Goal: Task Accomplishment & Management: Complete application form

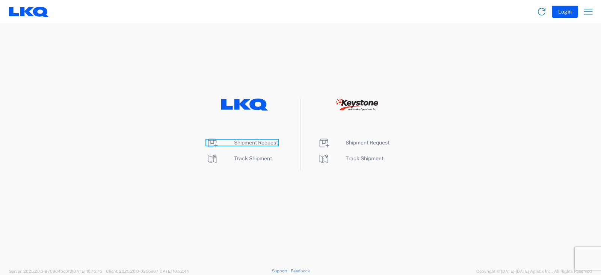
click at [253, 142] on span "Shipment Request" at bounding box center [256, 142] width 44 height 6
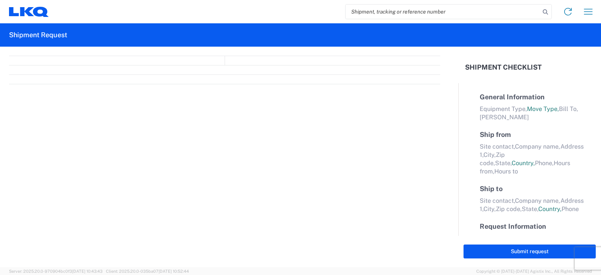
select select "FULL"
select select "LBS"
select select "IN"
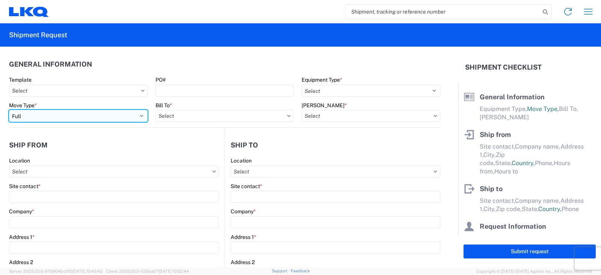
click at [31, 119] on select "Select Full Partial TL" at bounding box center [78, 116] width 139 height 12
select select "PARTIAL_TL"
click at [9, 110] on select "Select Full Partial TL" at bounding box center [78, 116] width 139 height 12
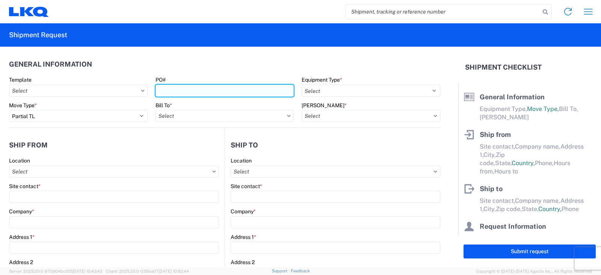
click at [172, 89] on input "PO#" at bounding box center [224, 90] width 139 height 12
type input "AUTO RIM SHIPMENT 10/7"
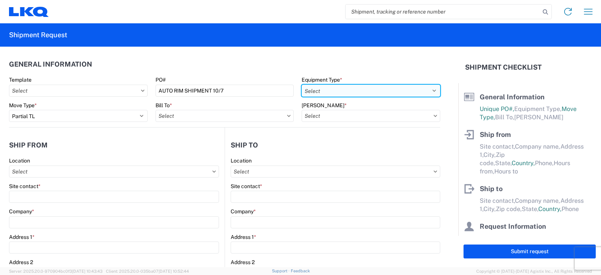
click at [328, 91] on select "Select 53’ Dry Van Flatbed Dropdeck (van) Lowboy (flatbed) Rail" at bounding box center [371, 90] width 139 height 12
select select "STDV"
click at [302, 84] on select "Select 53’ Dry Van Flatbed Dropdeck (van) Lowboy (flatbed) Rail" at bounding box center [371, 90] width 139 height 12
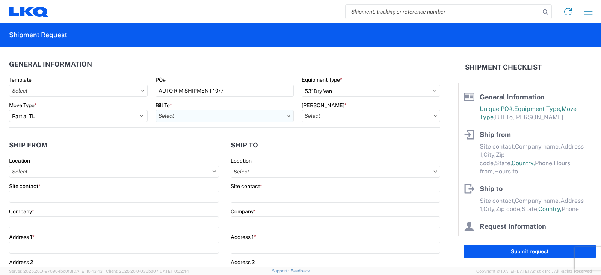
click at [196, 117] on input "text" at bounding box center [224, 116] width 139 height 12
type input "3003"
click at [198, 147] on div "3003 - Coast to Coast" at bounding box center [220, 149] width 131 height 12
type input "3003 - Coast to Coast"
click at [304, 119] on input "text" at bounding box center [371, 116] width 139 height 12
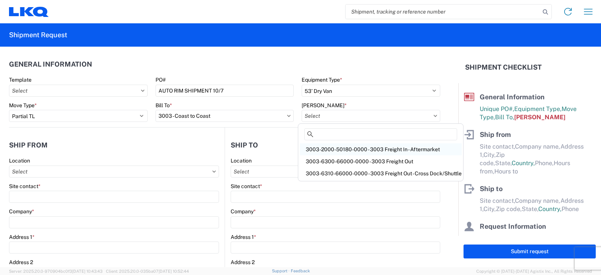
click at [320, 150] on div "3003-2000-50180-0000 - 3003 Freight In - Aftermarket" at bounding box center [381, 149] width 162 height 12
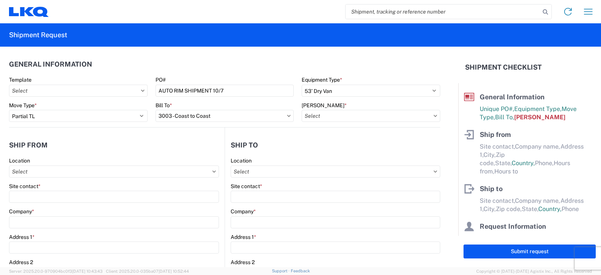
type input "3003-2000-50180-0000 - 3003 Freight In - Aftermarket"
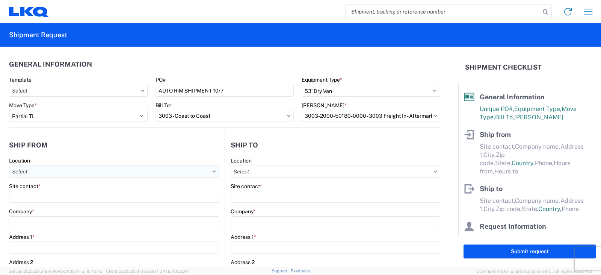
click at [25, 170] on input "text" at bounding box center [114, 171] width 210 height 12
type input "3238"
click at [48, 203] on div "3238 - Huntington IDC" at bounding box center [76, 205] width 131 height 12
type input "3238 - Huntington IDC"
type input "LKQ Corporation"
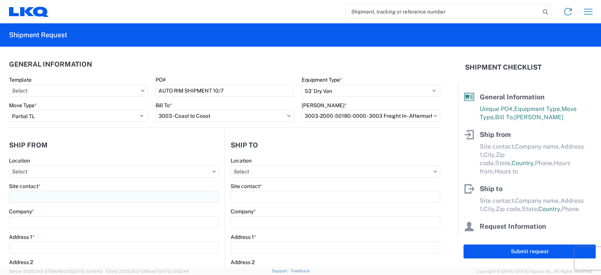
type input "1870 Riverfork Drive W"
type input "Huntington"
type input "46750"
select select "IN"
select select "US"
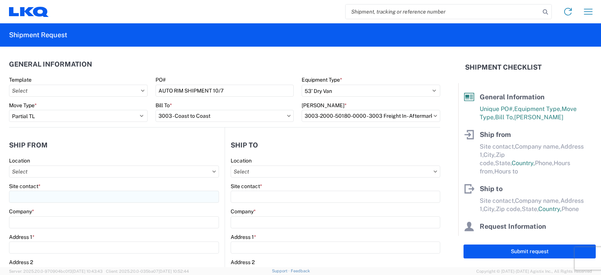
type input "07:00"
type input "17:00"
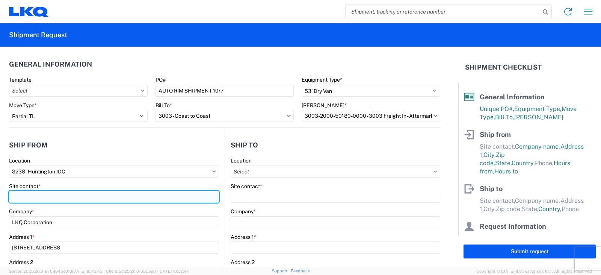
click at [21, 198] on input "Site contact *" at bounding box center [114, 196] width 210 height 12
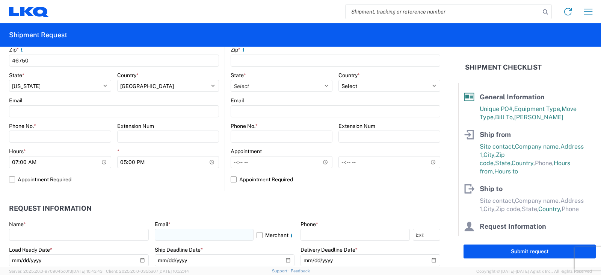
scroll to position [300, 0]
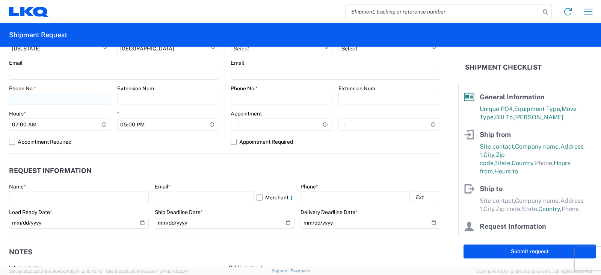
type input "DEE SNEAD"
click at [17, 97] on input "Phone No. *" at bounding box center [60, 99] width 102 height 12
type input "260-359-7402"
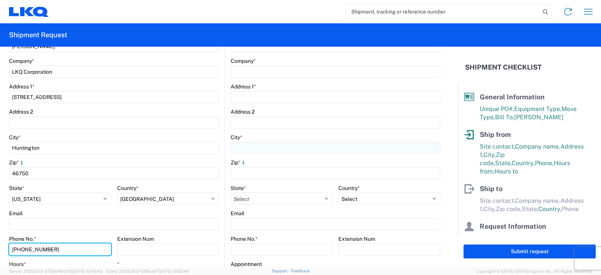
scroll to position [75, 0]
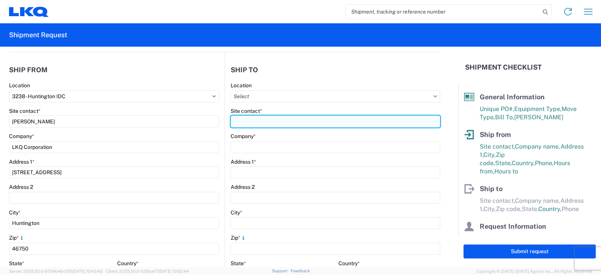
click at [234, 123] on input "Site contact *" at bounding box center [336, 121] width 210 height 12
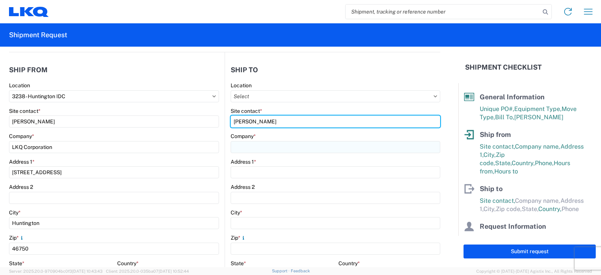
type input "MILTON"
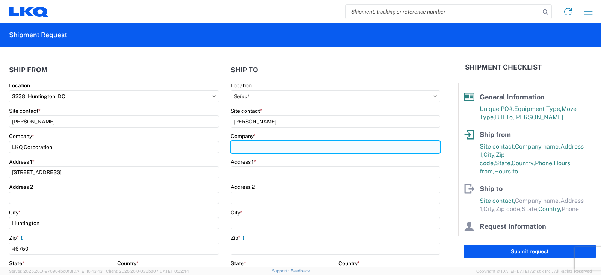
click at [234, 148] on input "Company *" at bounding box center [336, 147] width 210 height 12
type input "AUTO RIM SHOP"
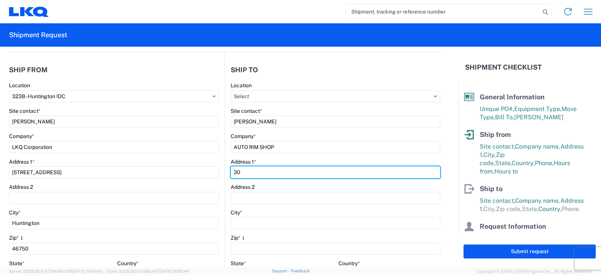
type input "30 CENTRAL DRIVE"
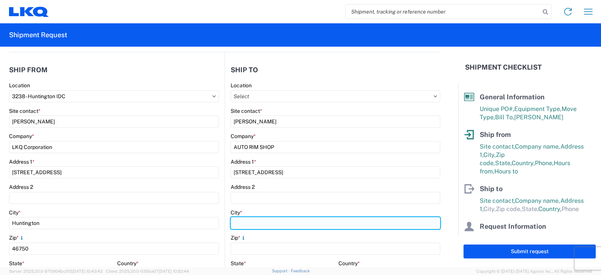
click at [244, 223] on input "City *" at bounding box center [336, 223] width 210 height 12
type input "FARMINGDALE"
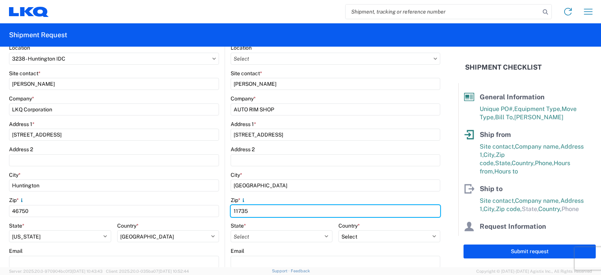
scroll to position [150, 0]
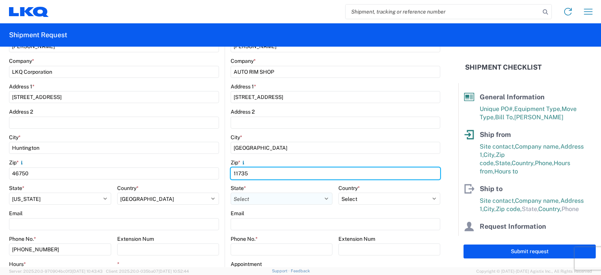
type input "11735"
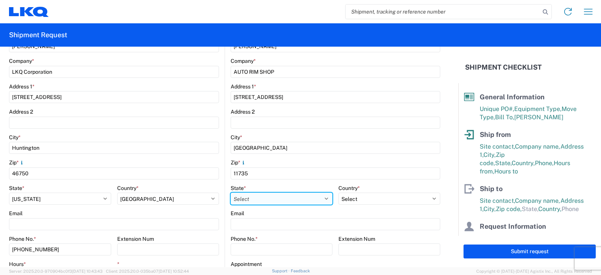
click at [245, 200] on select "Select Alabama Alaska Arizona Arkansas Armed Forces Americas Armed Forces Europ…" at bounding box center [282, 198] width 102 height 12
select select "NY"
click at [231, 192] on select "Select Alabama Alaska Arizona Arkansas Armed Forces Americas Armed Forces Europ…" at bounding box center [282, 198] width 102 height 12
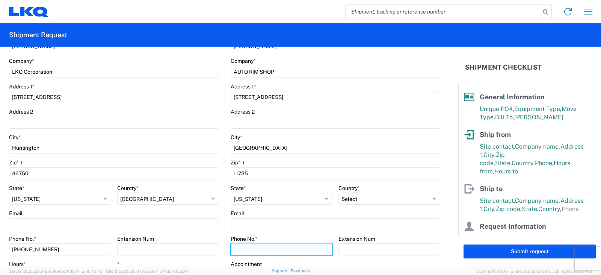
click at [243, 245] on input "Phone No. *" at bounding box center [282, 249] width 102 height 12
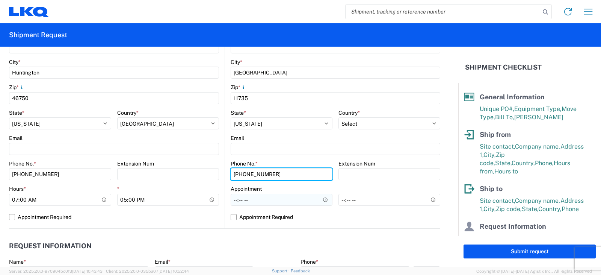
type input "516-766-6600"
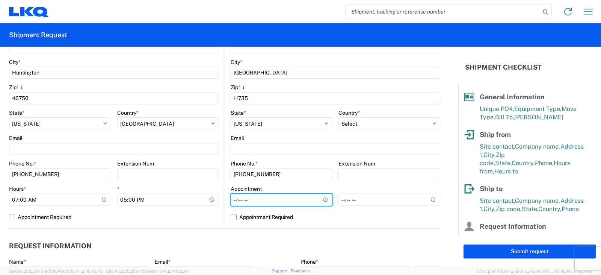
click at [232, 199] on input "Hours *" at bounding box center [282, 199] width 102 height 12
type input "08:00"
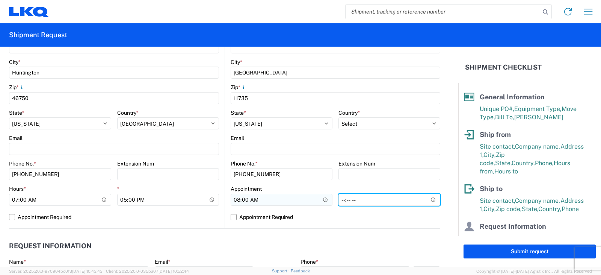
type input "16:00"
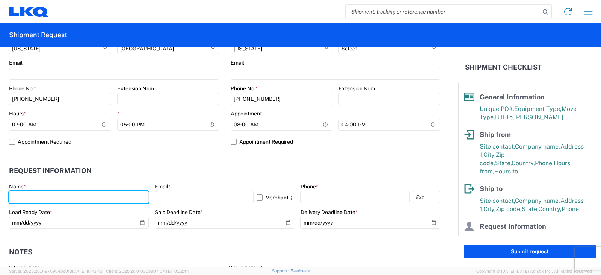
drag, startPoint x: 26, startPoint y: 192, endPoint x: 32, endPoint y: 190, distance: 6.2
click at [26, 192] on input "text" at bounding box center [79, 197] width 140 height 12
type input "DEE SNEAD"
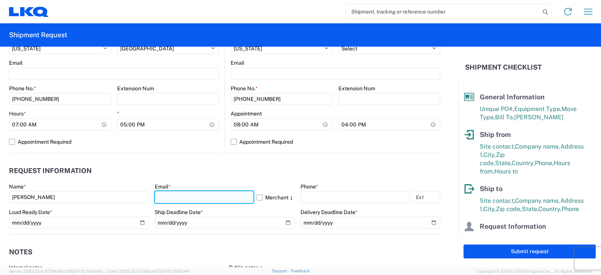
click at [163, 198] on input "text" at bounding box center [204, 197] width 99 height 12
type input "drsnead@lkqcorp.com"
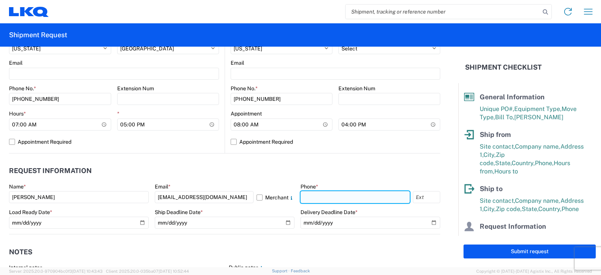
click at [312, 194] on input "text" at bounding box center [354, 197] width 109 height 12
type input "260-359-7402"
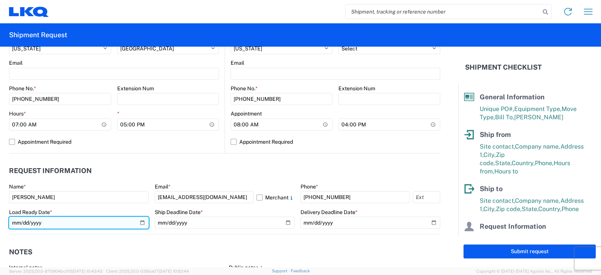
click at [140, 223] on input "date" at bounding box center [79, 222] width 140 height 12
type input "2025-10-07"
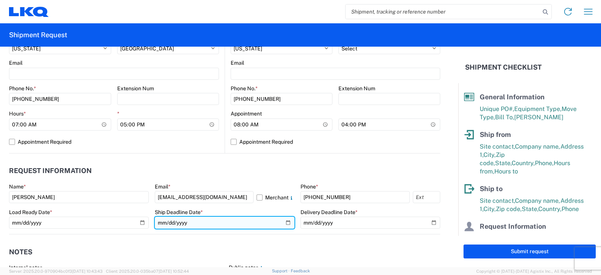
click at [282, 223] on input "date" at bounding box center [225, 222] width 140 height 12
type input "2025-10-07"
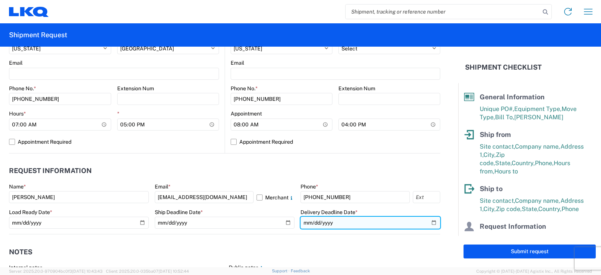
click at [427, 220] on input "date" at bounding box center [370, 222] width 140 height 12
type input "2025-10-10"
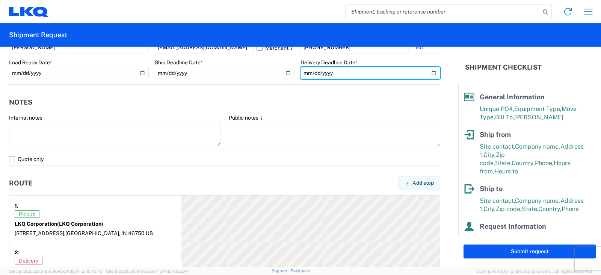
scroll to position [451, 0]
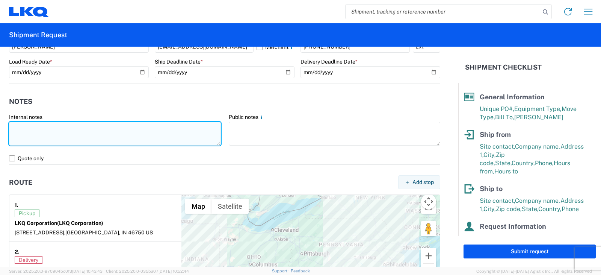
click at [17, 124] on textarea at bounding box center [115, 134] width 212 height 24
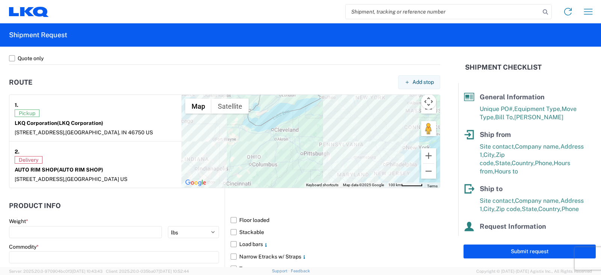
scroll to position [563, 0]
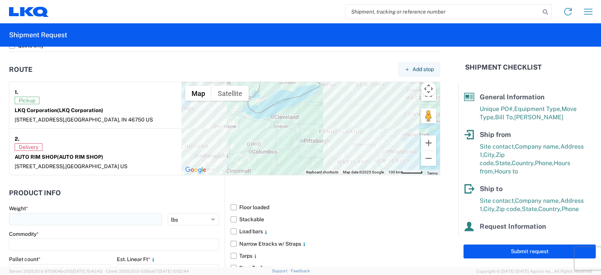
type textarea "THIS IS AN LTL OVER $1400 LOAD"
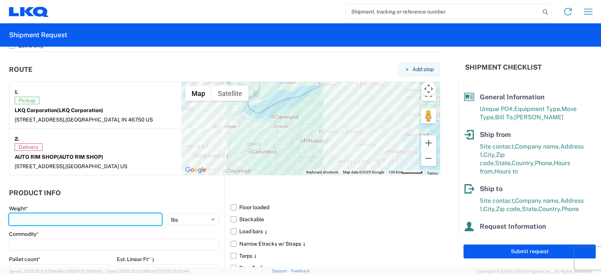
click at [33, 220] on input "number" at bounding box center [85, 219] width 153 height 12
type input "3971"
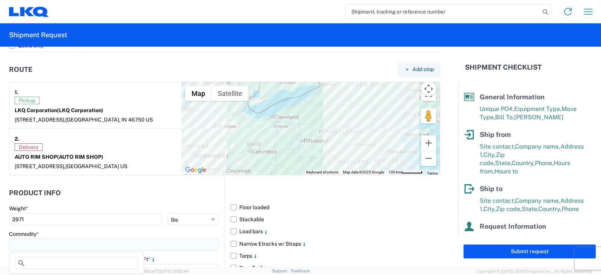
click at [25, 242] on input at bounding box center [114, 244] width 210 height 12
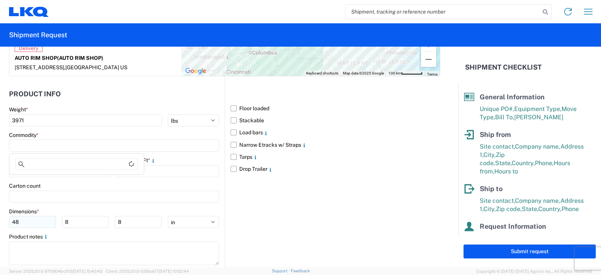
scroll to position [676, 0]
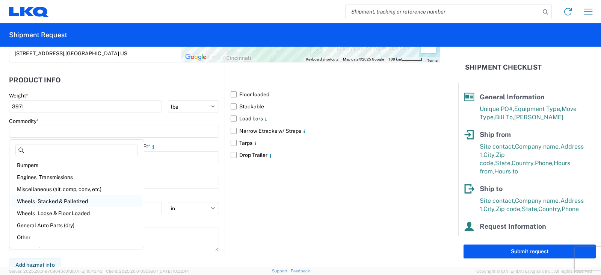
click at [37, 201] on div "Wheels - Stacked & Palletized" at bounding box center [76, 201] width 131 height 12
type input "Wheels - Stacked & Palletized"
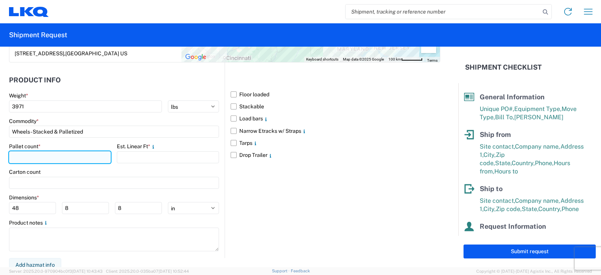
click at [14, 157] on input "number" at bounding box center [60, 157] width 102 height 12
type input "5"
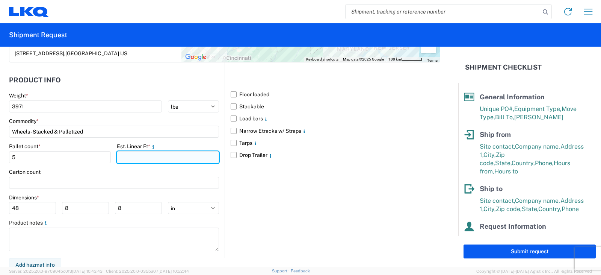
click at [132, 161] on input "number" at bounding box center [168, 157] width 102 height 12
type input "10"
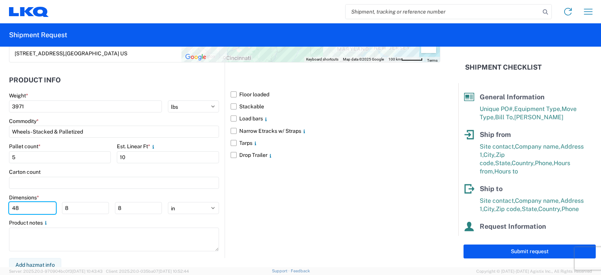
drag, startPoint x: 20, startPoint y: 208, endPoint x: 0, endPoint y: 210, distance: 19.6
click at [0, 210] on form "General Information Template PO# AUTO RIM SHIPMENT 10/7 Equipment Type * Select…" at bounding box center [229, 157] width 458 height 220
type input "48"
type input "42"
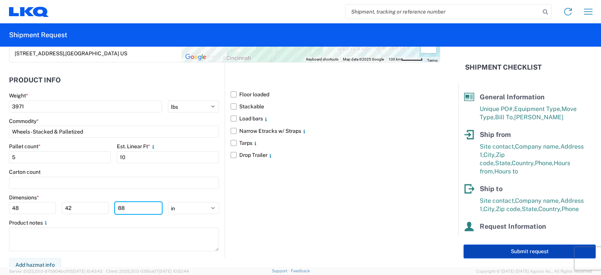
type input "88"
click at [531, 249] on button "Submit request" at bounding box center [529, 251] width 132 height 14
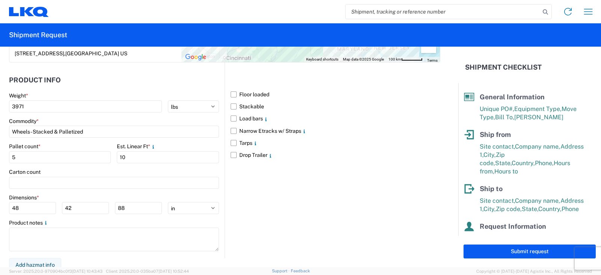
select select "IN"
select select "US"
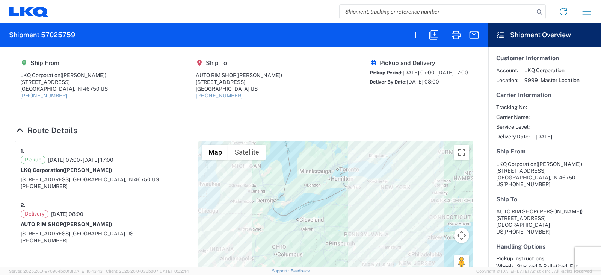
select select "FULL"
select select "US"
select select "LBS"
select select "IN"
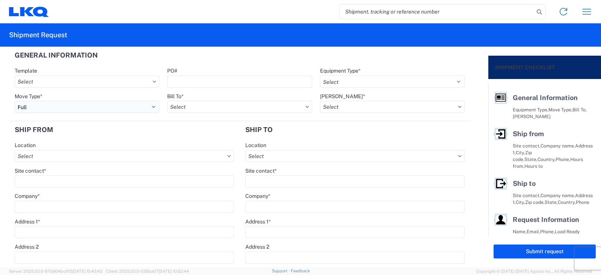
click at [23, 107] on select "Select Full Partial TL" at bounding box center [87, 107] width 145 height 12
select select "PARTIAL_TL"
click at [15, 101] on select "Select Full Partial TL" at bounding box center [87, 107] width 145 height 12
click at [168, 80] on input "PO#" at bounding box center [239, 81] width 145 height 12
type input "TRN# TH736841"
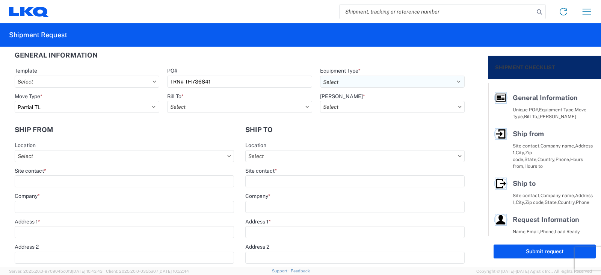
click at [356, 82] on select "Select 53’ Dry Van Flatbed Dropdeck (van) Lowboy (flatbed) Rail" at bounding box center [392, 81] width 145 height 12
select select "STDV"
click at [320, 75] on select "Select 53’ Dry Van Flatbed Dropdeck (van) Lowboy (flatbed) Rail" at bounding box center [392, 81] width 145 height 12
click at [203, 105] on input "text" at bounding box center [239, 107] width 145 height 12
type input "3081"
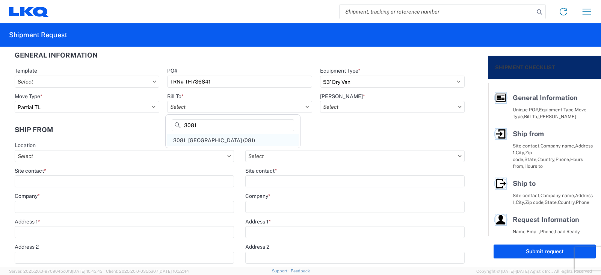
click at [192, 140] on div "3081 - Miami FL (081)" at bounding box center [232, 140] width 131 height 12
type input "3081 - Miami FL (081)"
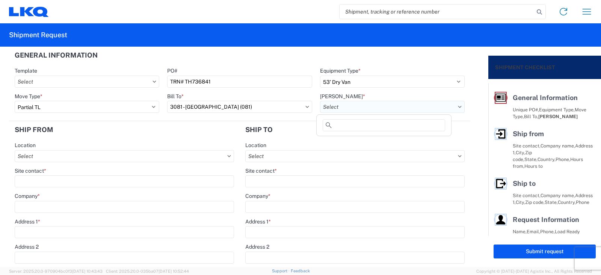
click at [336, 106] on input "text" at bounding box center [392, 107] width 145 height 12
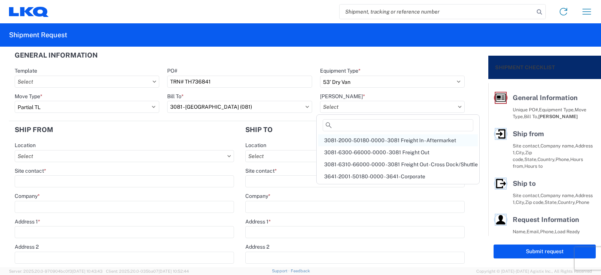
click at [342, 139] on div "3081-2000-50180-0000 - 3081 Freight In - Aftermarket" at bounding box center [398, 140] width 160 height 12
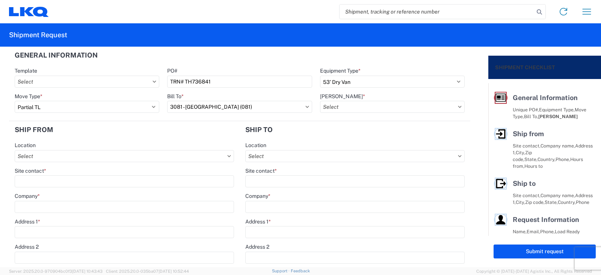
type input "3081-2000-50180-0000 - 3081 Freight In - Aftermarket"
click at [35, 157] on input "text" at bounding box center [124, 156] width 219 height 12
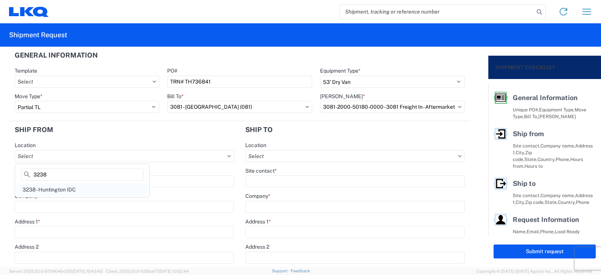
type input "3238"
click at [38, 190] on div "3238 - Huntington IDC" at bounding box center [82, 189] width 131 height 12
type input "3238 - Huntington IDC"
type input "LKQ Corporation"
type input "1870 Riverfork Drive W"
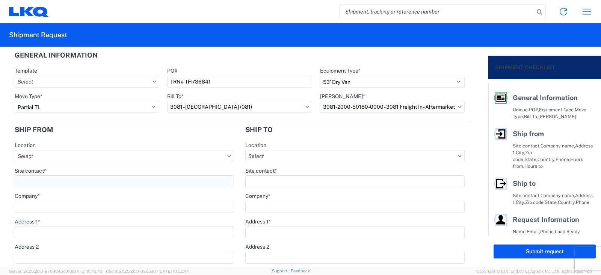
type input "Huntington"
type input "46750"
select select "IN"
type input "07:00"
type input "17:00"
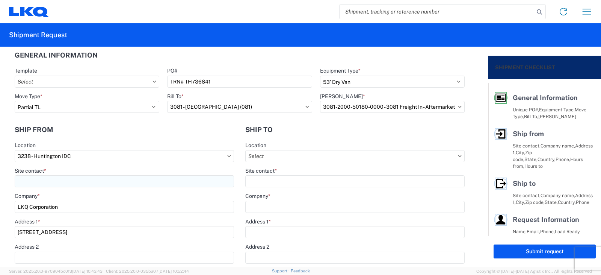
click at [23, 183] on input "Site contact *" at bounding box center [124, 181] width 219 height 12
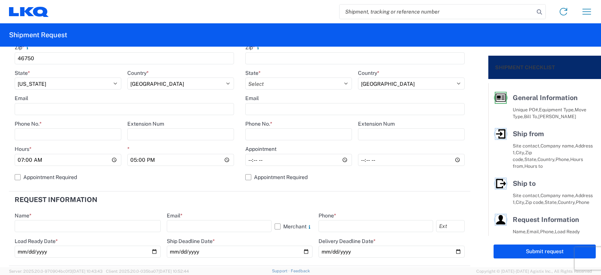
scroll to position [263, 0]
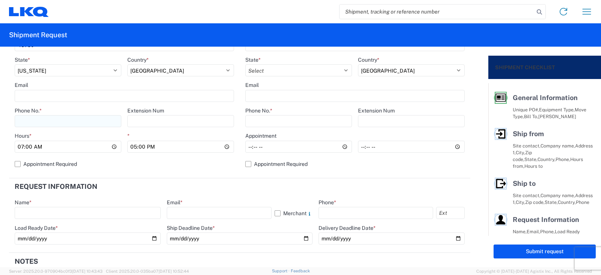
type input "DEE SNEAD"
click at [30, 118] on input "Phone No. *" at bounding box center [68, 121] width 107 height 12
type input "260-359-7402"
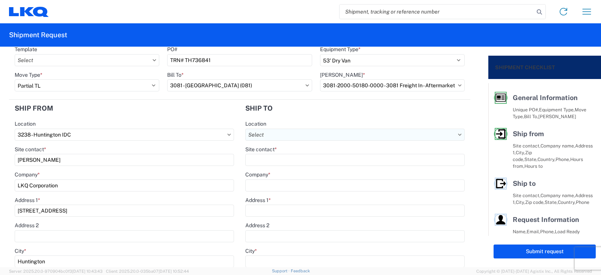
scroll to position [0, 0]
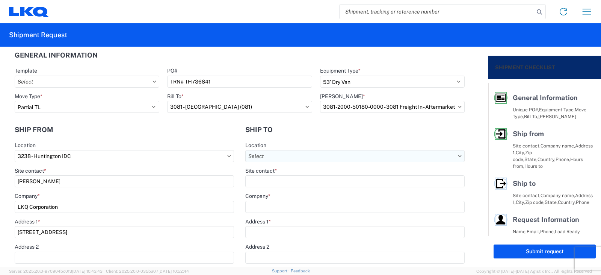
click at [267, 156] on input "text" at bounding box center [354, 156] width 219 height 12
type input "3081"
click at [268, 189] on div "3081 - Miami FL (081)" at bounding box center [309, 189] width 131 height 12
type input "3081 - Miami FL (081)"
type input "LKQ Corporation"
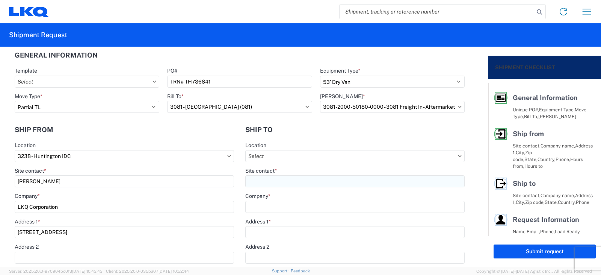
type input "11701 NW 101 RD Suite 1"
type input "Medley"
type input "33178"
select select "US"
click at [258, 181] on input "Site contact *" at bounding box center [354, 181] width 219 height 12
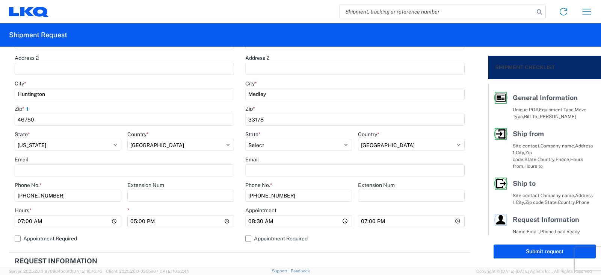
scroll to position [225, 0]
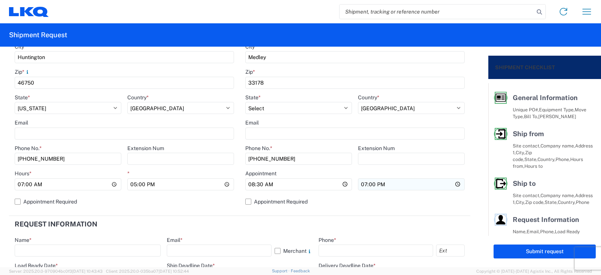
type input "SHIPPING/RECEIVING"
click at [362, 184] on input "19:00" at bounding box center [411, 184] width 107 height 12
type input "17:00"
click at [21, 251] on input "text" at bounding box center [88, 250] width 146 height 12
type input "DEE SNEAD"
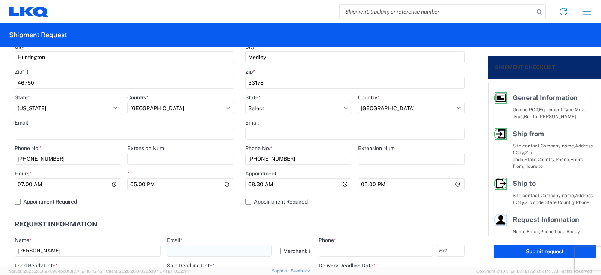
click at [180, 247] on input "text" at bounding box center [219, 250] width 105 height 12
type input "drsnead@lkqcorp.com"
click at [337, 249] on input "text" at bounding box center [375, 250] width 115 height 12
type input "260-359-7402"
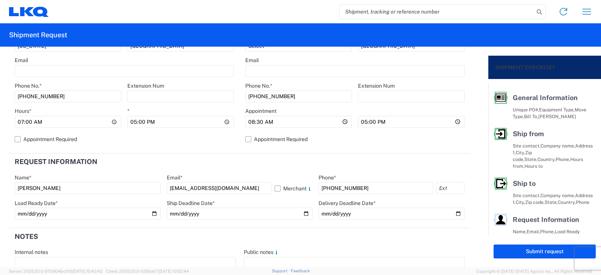
scroll to position [300, 0]
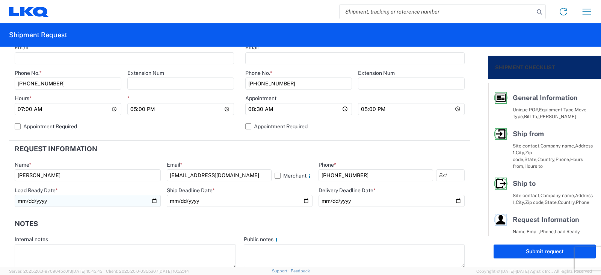
click at [152, 201] on input "date" at bounding box center [88, 201] width 146 height 12
type input "2025-10-07"
click at [300, 200] on input "date" at bounding box center [240, 201] width 146 height 12
type input "2025-10-07"
click at [451, 199] on input "date" at bounding box center [391, 201] width 146 height 12
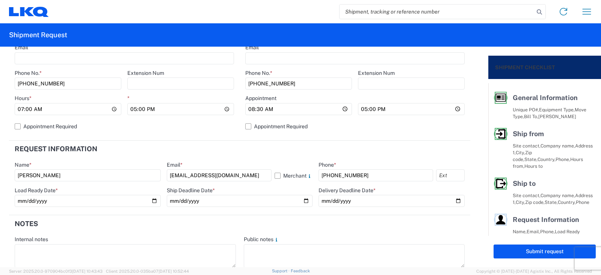
type input "2025-10-10"
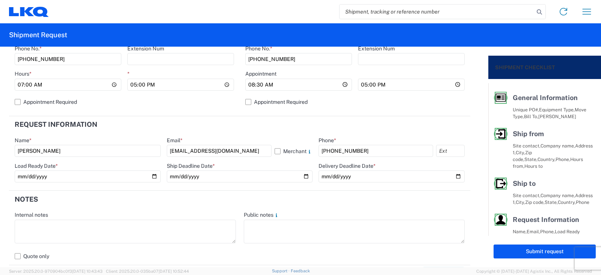
scroll to position [338, 0]
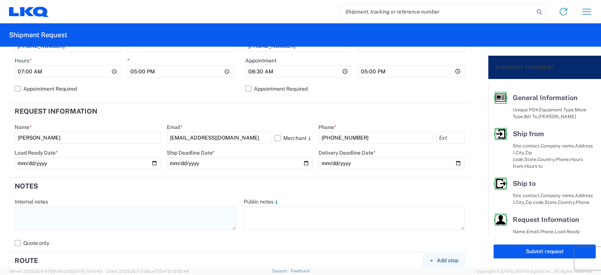
click at [24, 208] on textarea at bounding box center [125, 218] width 221 height 24
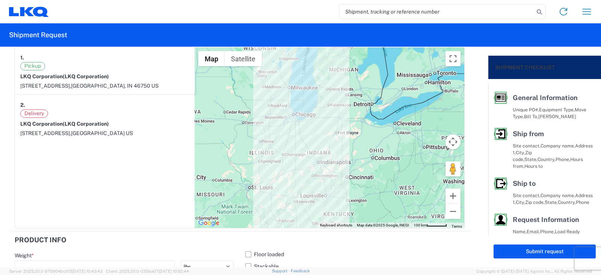
scroll to position [638, 0]
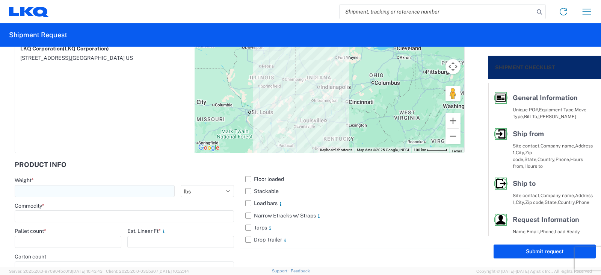
type textarea "THIS IS AN LTL OVER $1400 LOAD"
click at [39, 190] on input "number" at bounding box center [95, 191] width 160 height 12
type input "2820"
click at [35, 217] on input at bounding box center [124, 216] width 219 height 12
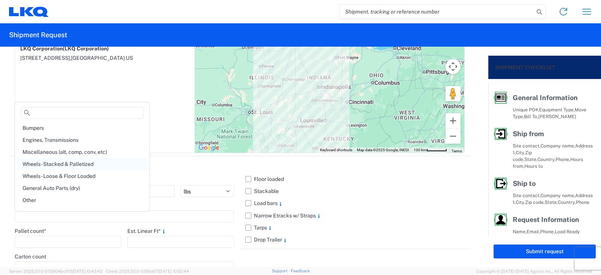
click at [49, 164] on div "Wheels - Stacked & Palletized" at bounding box center [82, 164] width 131 height 12
type input "Wheels - Stacked & Palletized"
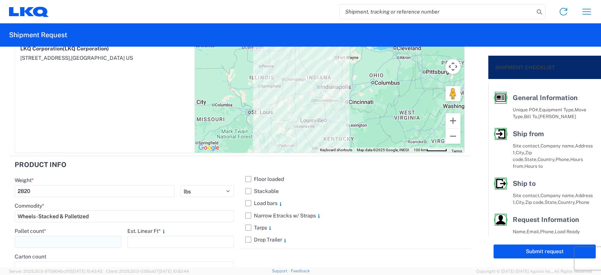
click at [30, 244] on input "number" at bounding box center [68, 241] width 107 height 12
type input "4"
click at [133, 242] on input "number" at bounding box center [180, 241] width 107 height 12
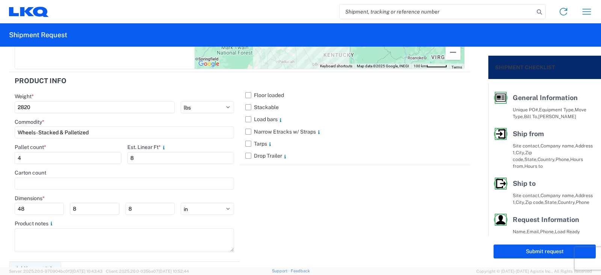
scroll to position [731, 0]
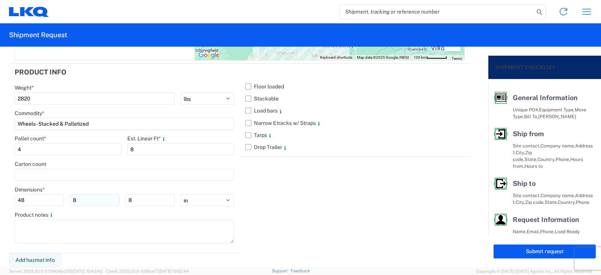
type input "8"
click at [78, 199] on input "8" at bounding box center [94, 200] width 49 height 12
type input "42"
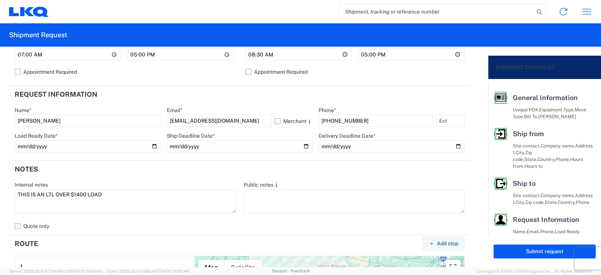
scroll to position [355, 0]
type input "88"
click at [537, 251] on button "Submit request" at bounding box center [544, 251] width 102 height 14
select select "IN"
select select "US"
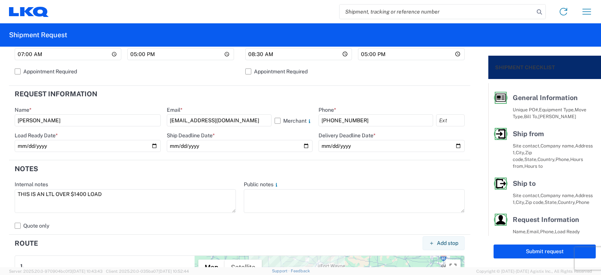
select select "US"
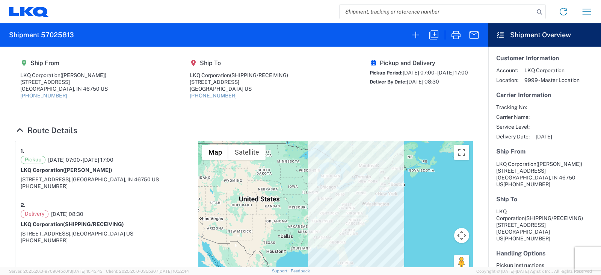
select select "FULL"
select select "US"
select select "LBS"
select select "IN"
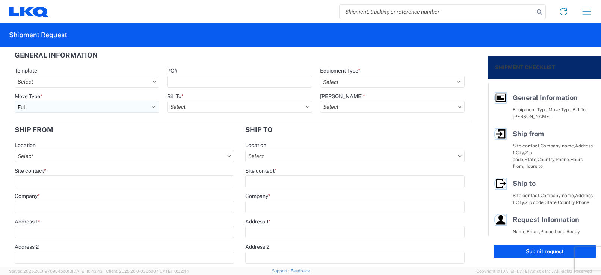
click at [41, 107] on select "Select Full Partial TL" at bounding box center [87, 107] width 145 height 12
select select "PARTIAL_TL"
click at [15, 101] on select "Select Full Partial TL" at bounding box center [87, 107] width 145 height 12
click at [171, 84] on input "PO#" at bounding box center [239, 81] width 145 height 12
type input "TRN#'S TH736842 & TH736700"
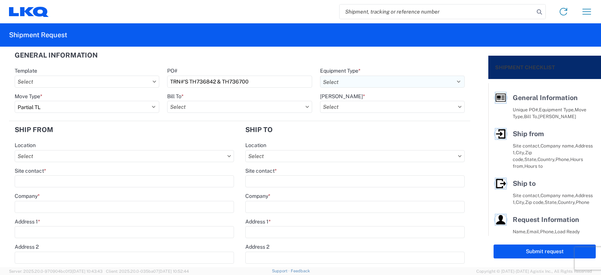
click at [337, 80] on select "Select 53’ Dry Van Flatbed Dropdeck (van) Lowboy (flatbed) Rail" at bounding box center [392, 81] width 145 height 12
select select "STDV"
click at [320, 75] on select "Select 53’ Dry Van Flatbed Dropdeck (van) Lowboy (flatbed) Rail" at bounding box center [392, 81] width 145 height 12
click at [199, 107] on input "text" at bounding box center [239, 107] width 145 height 12
type input "3130"
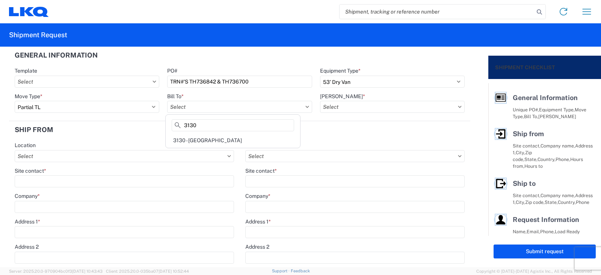
drag, startPoint x: 207, startPoint y: 140, endPoint x: 337, endPoint y: 126, distance: 130.8
click at [207, 140] on div "3130 - Charlotte NC" at bounding box center [232, 140] width 131 height 12
type input "3130 - Charlotte NC"
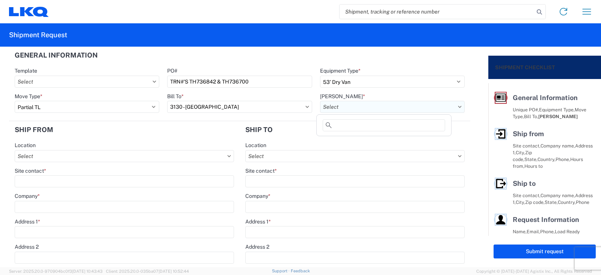
click at [332, 107] on input "text" at bounding box center [392, 107] width 145 height 12
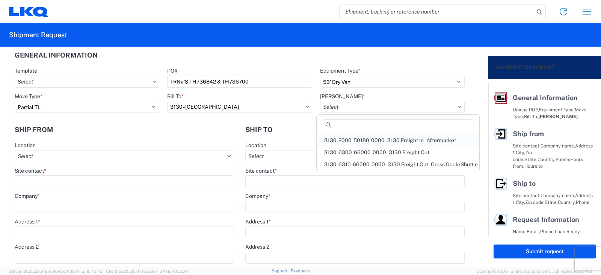
click at [336, 140] on div "3130-2000-50180-0000 - 3130 Freight In - Aftermarket" at bounding box center [398, 140] width 160 height 12
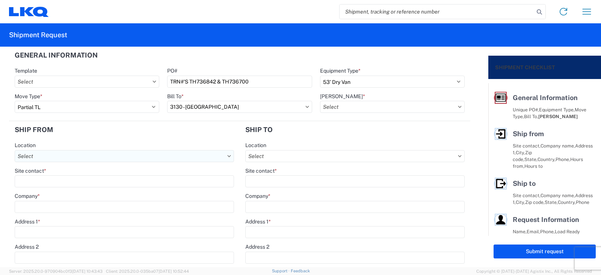
type input "3130-2000-50180-0000 - 3130 Freight In - Aftermarket"
click at [31, 154] on input "text" at bounding box center [124, 156] width 219 height 12
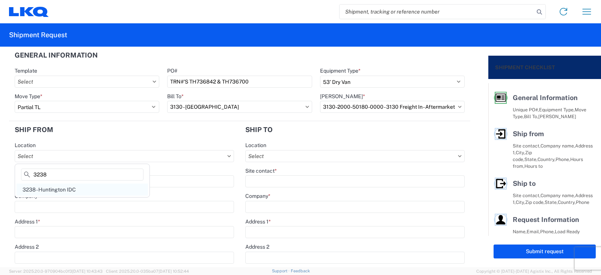
type input "3238"
click at [41, 190] on div "3238 - Huntington IDC" at bounding box center [82, 189] width 131 height 12
type input "3238 - Huntington IDC"
type input "LKQ Corporation"
type input "1870 Riverfork Drive W"
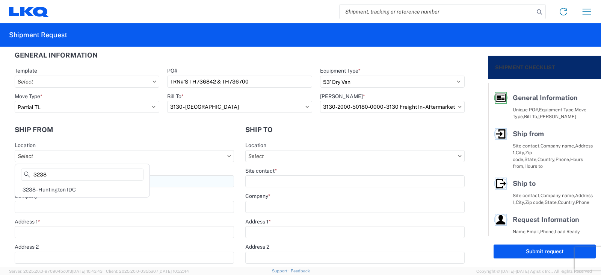
type input "Huntington"
type input "46750"
select select "IN"
type input "07:00"
type input "17:00"
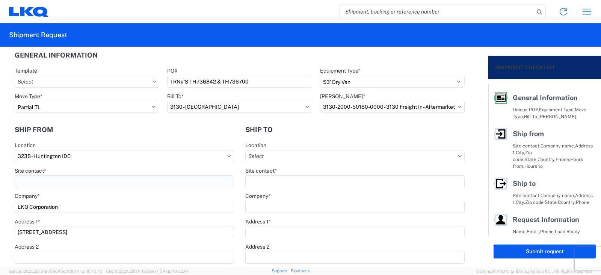
click at [35, 180] on input "Site contact *" at bounding box center [124, 181] width 219 height 12
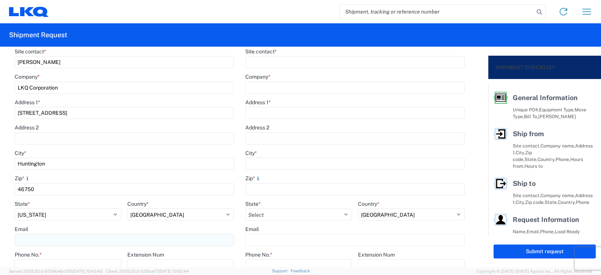
scroll to position [150, 0]
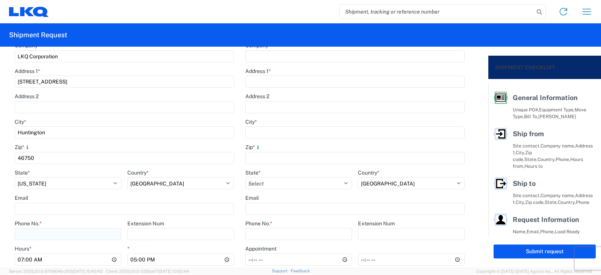
type input "DEE SNEAD"
click at [27, 231] on input "Phone No. *" at bounding box center [68, 234] width 107 height 12
type input "260-359-7402"
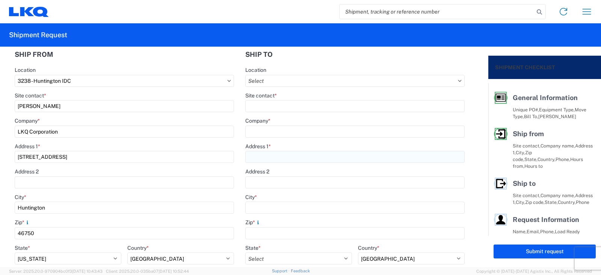
scroll to position [0, 0]
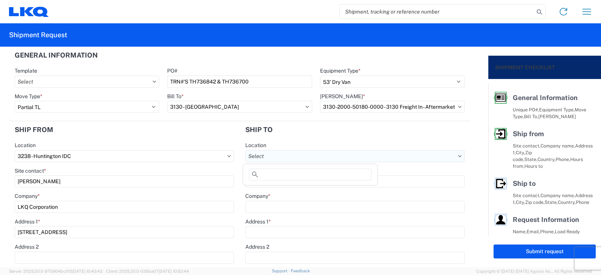
click at [252, 154] on input "text" at bounding box center [354, 156] width 219 height 12
type input "3130"
click at [272, 190] on div "3130 - Charlotte NC" at bounding box center [309, 189] width 131 height 12
select select "US"
type input "3130 - Charlotte NC"
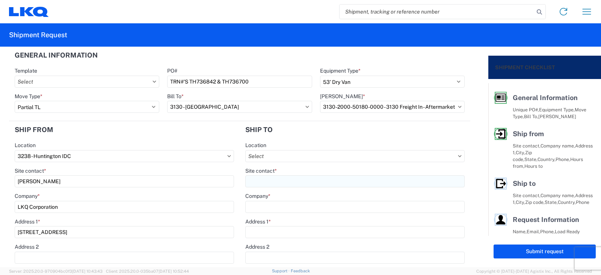
type input "LKQ Corporation"
type input "1706 Queen City Drive"
type input "Charlotte"
type input "28208"
click at [258, 179] on input "Site contact *" at bounding box center [354, 181] width 219 height 12
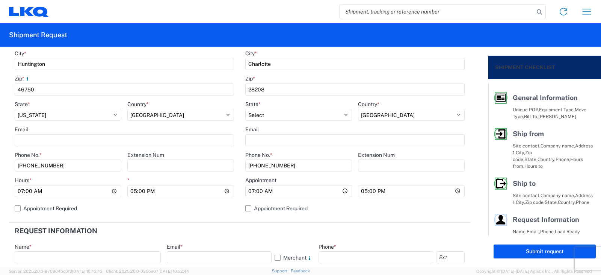
scroll to position [263, 0]
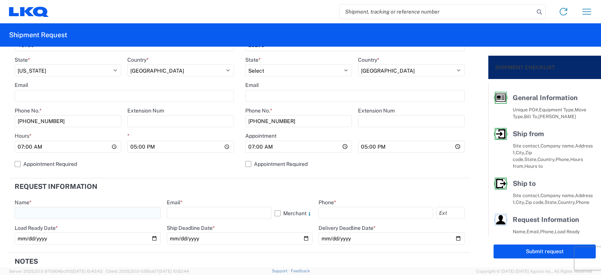
type input "SHIPPING/RECEIVING"
click at [25, 214] on input "text" at bounding box center [88, 213] width 146 height 12
type input "DEE SNEAD"
drag, startPoint x: 169, startPoint y: 211, endPoint x: 178, endPoint y: 206, distance: 10.4
click at [169, 211] on input "text" at bounding box center [219, 213] width 105 height 12
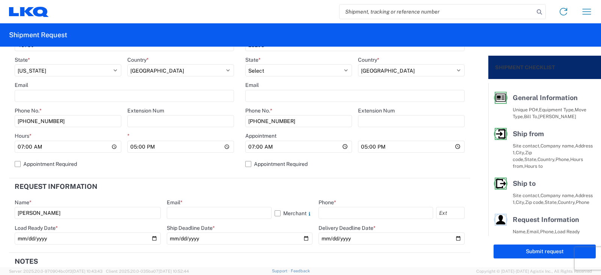
type input "drsnead@lkqcorp.com"
click at [321, 215] on input "text" at bounding box center [375, 213] width 115 height 12
type input "260-359-7402"
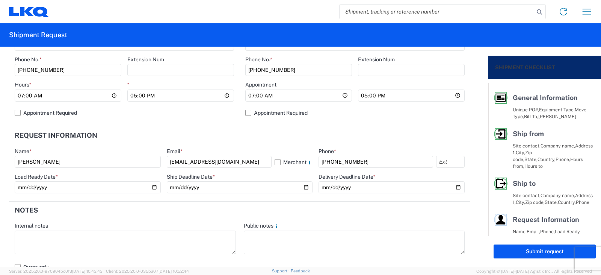
scroll to position [338, 0]
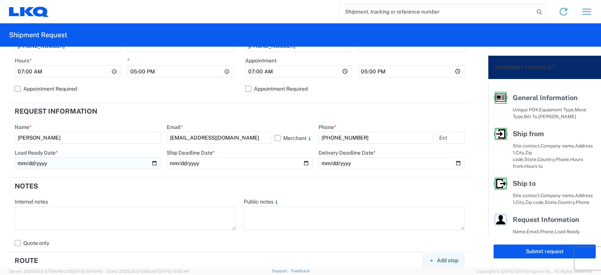
click at [151, 163] on input "date" at bounding box center [88, 163] width 146 height 12
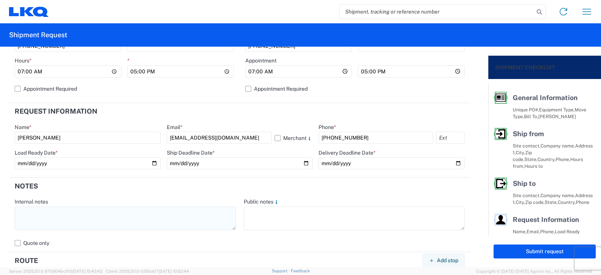
type input "2025-10-07"
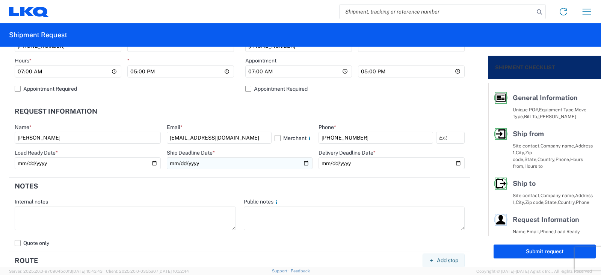
click at [302, 163] on input "date" at bounding box center [240, 163] width 146 height 12
type input "2025-10-07"
click at [452, 164] on input "date" at bounding box center [391, 163] width 146 height 12
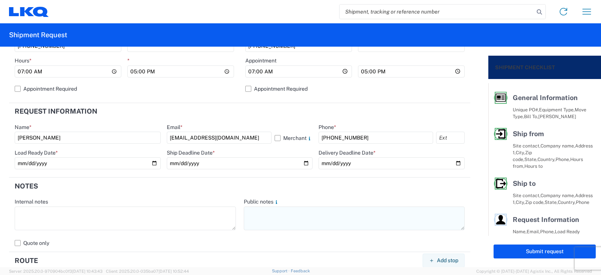
type input "2025-10-10"
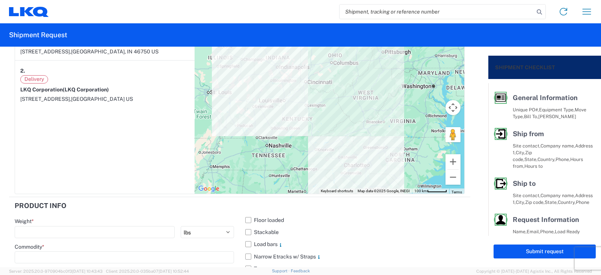
scroll to position [601, 0]
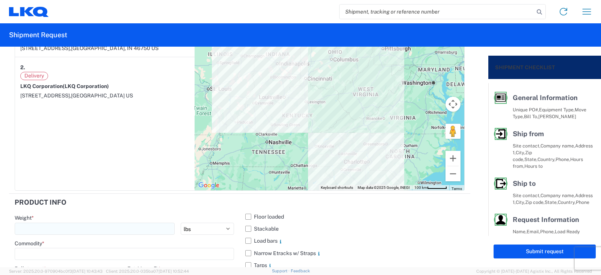
click at [32, 229] on input "number" at bounding box center [95, 228] width 160 height 12
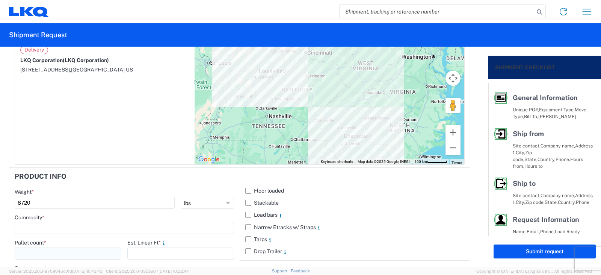
scroll to position [676, 0]
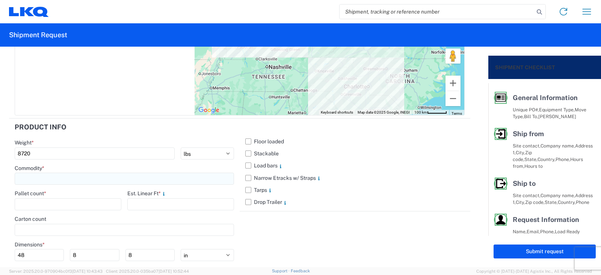
type input "8720"
click at [23, 177] on input at bounding box center [124, 178] width 219 height 12
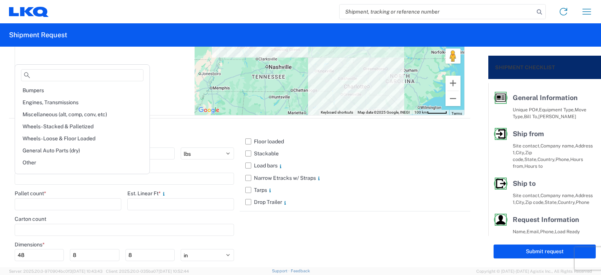
click at [48, 125] on div "Wheels - Stacked & Palletized" at bounding box center [82, 126] width 131 height 12
type input "Wheels - Stacked & Palletized"
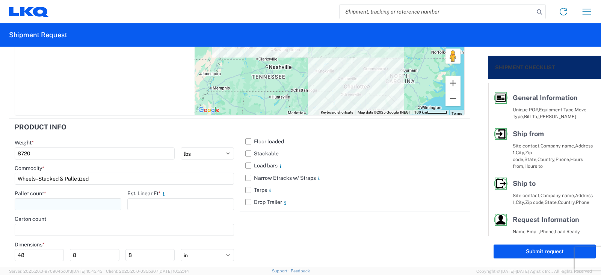
click at [18, 201] on input "number" at bounding box center [68, 204] width 107 height 12
type input "10"
click at [134, 203] on input "number" at bounding box center [180, 204] width 107 height 12
type input "20"
click at [78, 256] on input "8" at bounding box center [94, 255] width 49 height 12
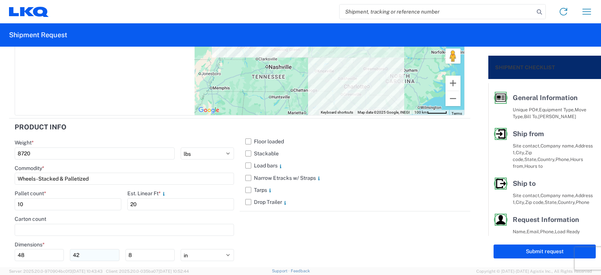
type input "42"
type input "88"
click at [541, 250] on button "Submit request" at bounding box center [544, 251] width 102 height 14
select select "IN"
select select "US"
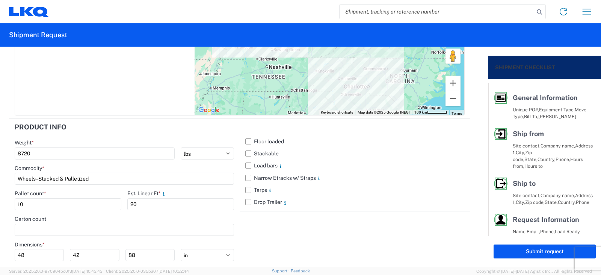
select select "US"
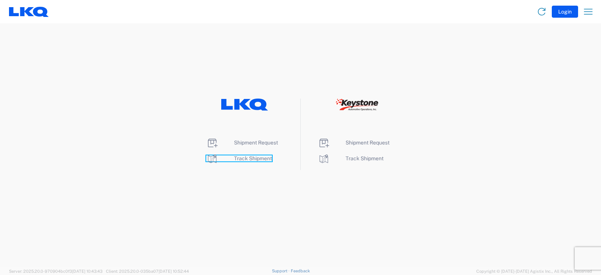
click at [250, 159] on span "Track Shipment" at bounding box center [253, 158] width 38 height 6
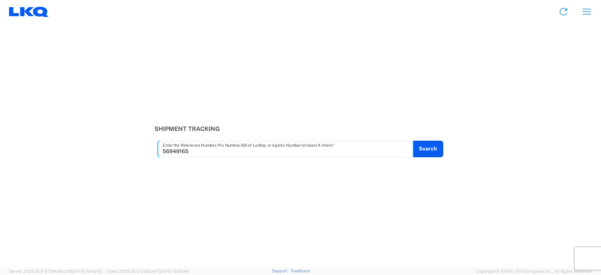
type input "56949165"
